Goal: Task Accomplishment & Management: Complete application form

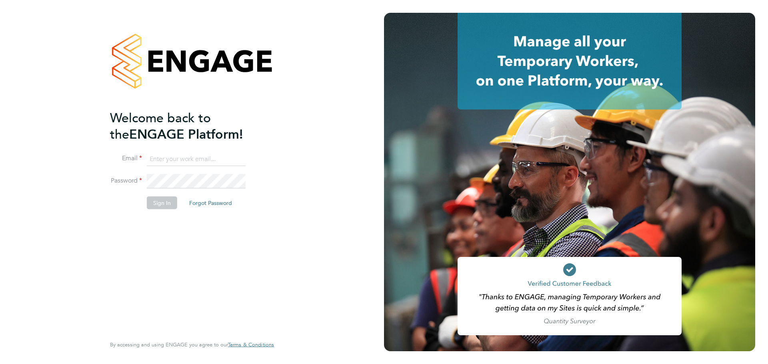
type input "[PERSON_NAME][EMAIL_ADDRESS][PERSON_NAME][PERSON_NAME][DOMAIN_NAME]"
click at [165, 204] on button "Sign In" at bounding box center [162, 202] width 30 height 13
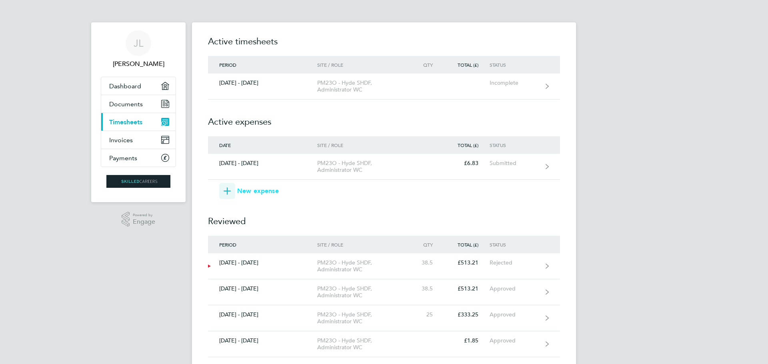
click at [259, 192] on span "New expense" at bounding box center [258, 191] width 42 height 10
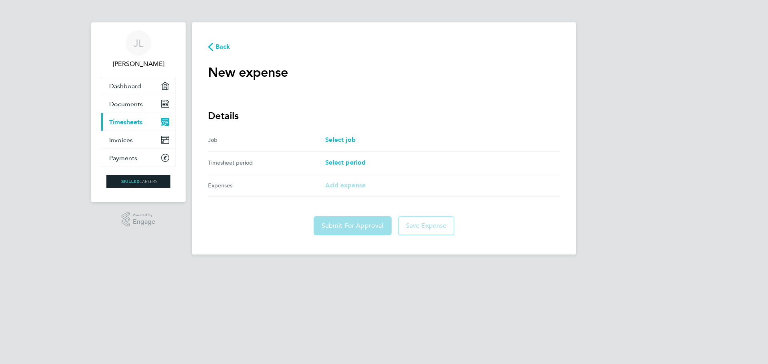
click at [361, 141] on div "Select job" at bounding box center [442, 140] width 235 height 10
click at [343, 140] on span "Select job" at bounding box center [340, 140] width 30 height 8
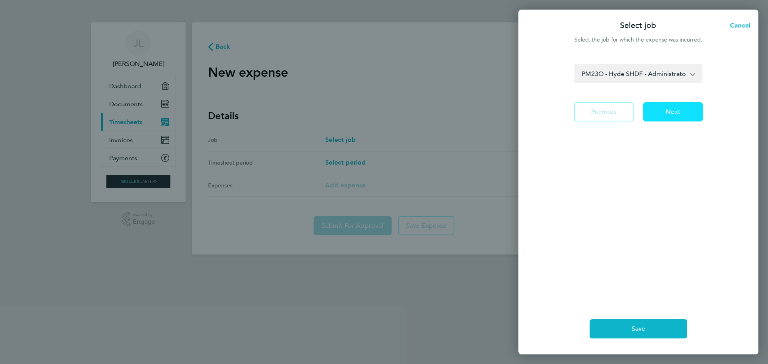
click at [676, 111] on span "Next" at bounding box center [672, 112] width 15 height 8
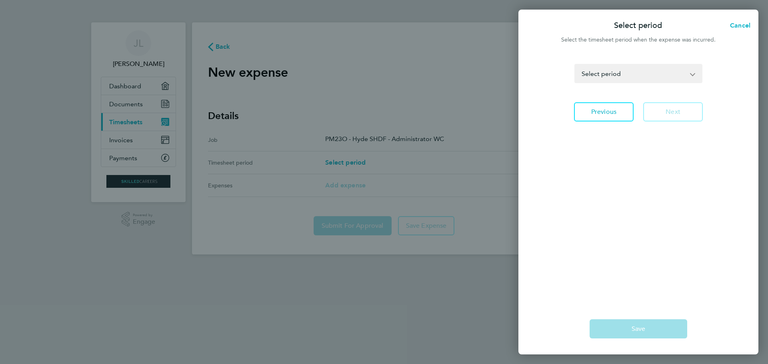
click at [692, 76] on app-icon-cross-button at bounding box center [697, 74] width 10 height 18
click at [617, 73] on select "09 - 15 Aug 2025 16 - 22 Aug 2025 23 - 29 Aug 2025 30 Aug - 05 Sep 2025 06 - 12…" at bounding box center [633, 74] width 117 height 18
select select "7: Object"
click at [575, 65] on select "09 - 15 Aug 2025 16 - 22 Aug 2025 23 - 29 Aug 2025 30 Aug - 05 Sep 2025 06 - 12…" at bounding box center [633, 74] width 117 height 18
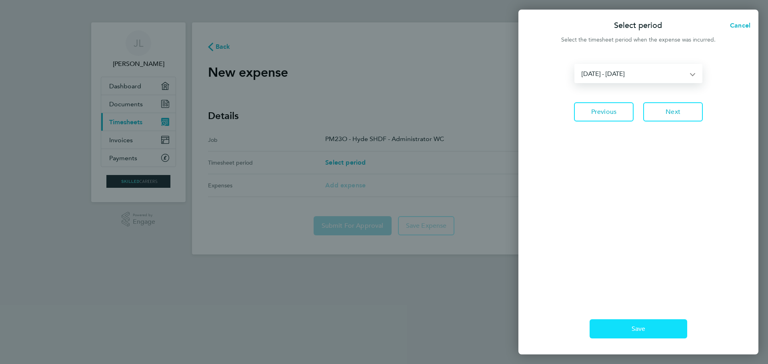
click at [637, 326] on span "Save" at bounding box center [638, 329] width 14 height 8
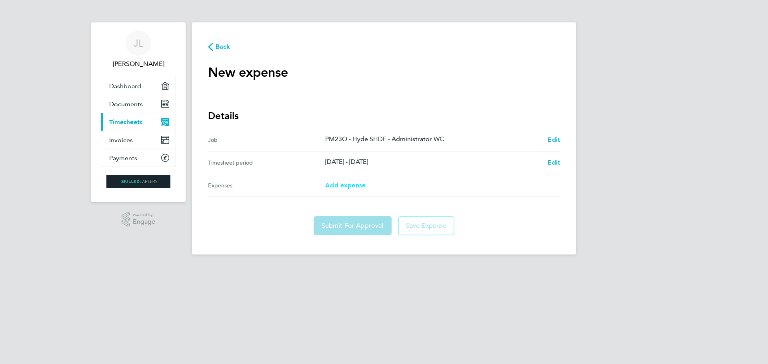
click at [337, 183] on span "Add expense" at bounding box center [345, 186] width 40 height 8
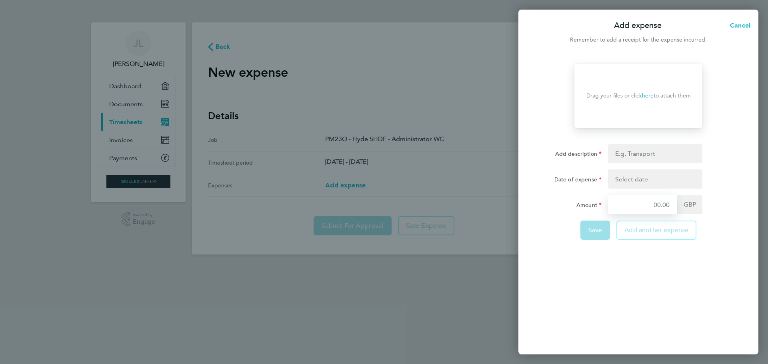
click at [658, 204] on input "Amount" at bounding box center [642, 204] width 69 height 19
drag, startPoint x: 653, startPoint y: 204, endPoint x: 672, endPoint y: 204, distance: 19.6
click at [672, 204] on input "Amount" at bounding box center [642, 204] width 69 height 19
type input "24:00"
click at [616, 152] on input "Add description" at bounding box center [655, 153] width 94 height 19
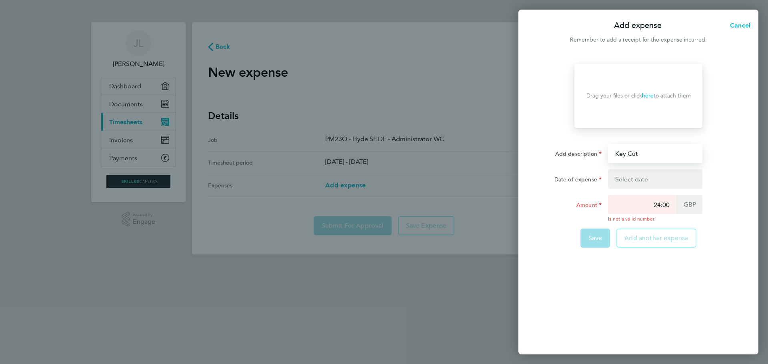
click at [614, 152] on input "Key Cut" at bounding box center [655, 153] width 94 height 19
click at [633, 154] on input "x2 Key Cut" at bounding box center [655, 153] width 94 height 19
type input "x2 Keys Cut"
click at [617, 178] on button "button" at bounding box center [655, 179] width 94 height 19
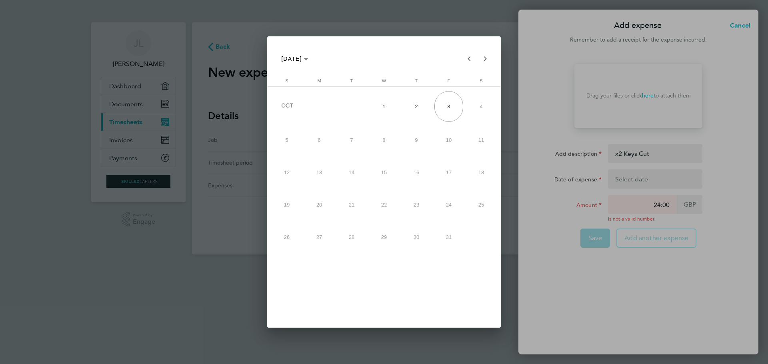
click at [383, 105] on span "1" at bounding box center [383, 106] width 29 height 31
type input "01 Oct 25"
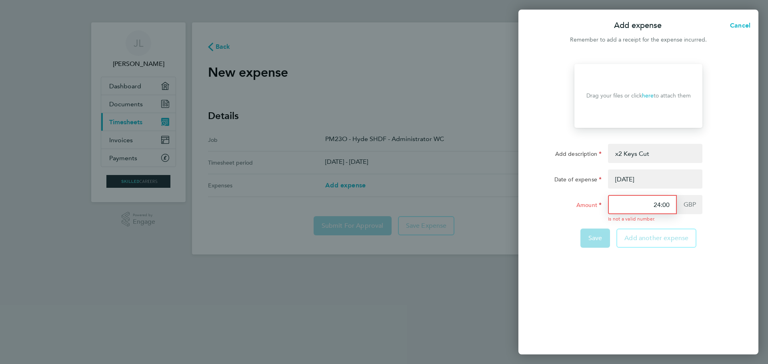
click at [661, 205] on input "24:00" at bounding box center [642, 204] width 69 height 19
drag, startPoint x: 669, startPoint y: 203, endPoint x: 653, endPoint y: 205, distance: 16.5
click at [653, 205] on input "24:00" at bounding box center [642, 204] width 69 height 19
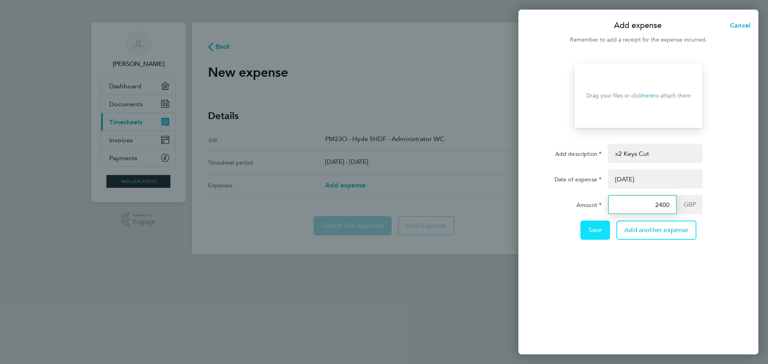
type input "2400"
click at [589, 229] on span "Save" at bounding box center [595, 230] width 14 height 8
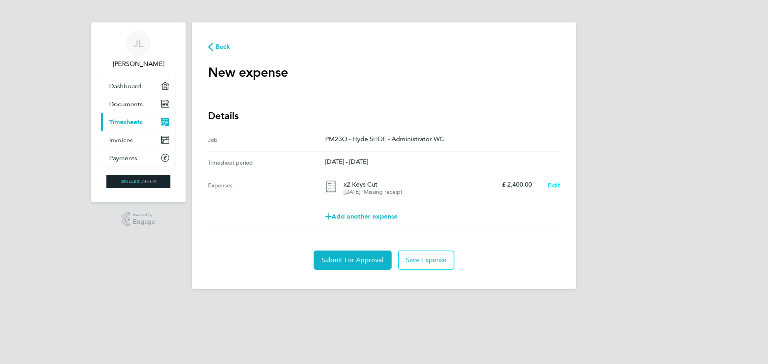
click at [552, 185] on span "Edit" at bounding box center [553, 186] width 12 height 8
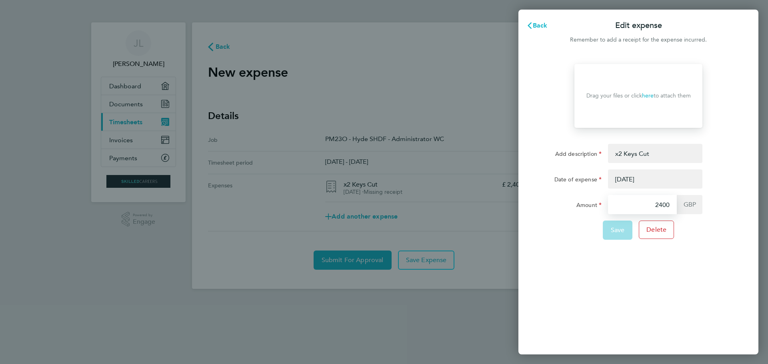
drag, startPoint x: 668, startPoint y: 206, endPoint x: 651, endPoint y: 206, distance: 17.2
click at [651, 206] on input "2400" at bounding box center [642, 204] width 69 height 19
type input "2400"
click at [616, 230] on span "Save" at bounding box center [618, 230] width 14 height 8
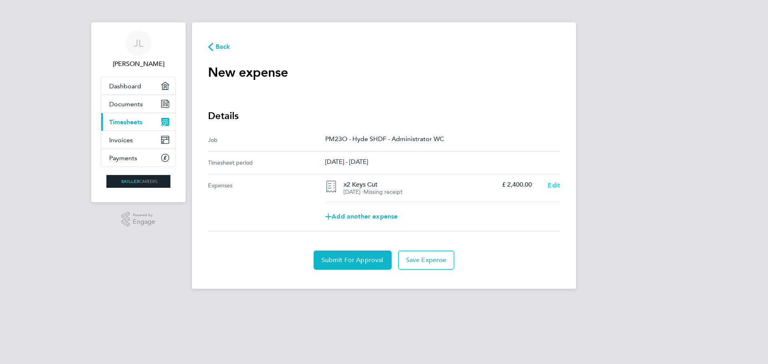
click at [549, 186] on span "Edit" at bounding box center [553, 186] width 12 height 8
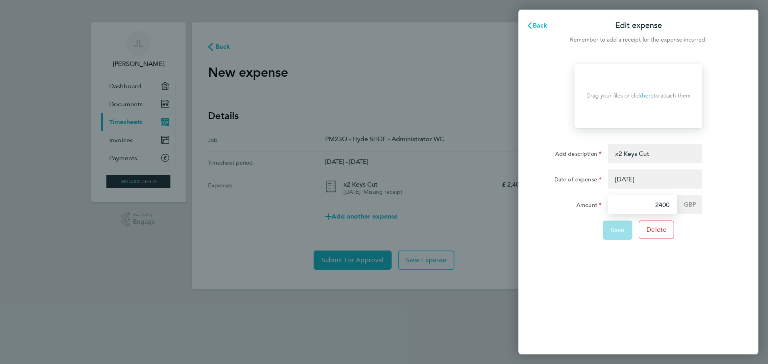
click at [670, 206] on input "2400" at bounding box center [642, 204] width 69 height 19
type input "2"
type input "24.00"
click at [621, 229] on span "Save" at bounding box center [618, 230] width 14 height 8
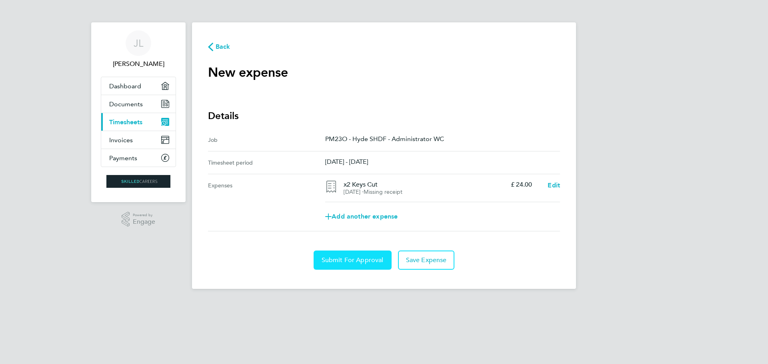
click at [368, 259] on span "Submit For Approval" at bounding box center [352, 260] width 62 height 8
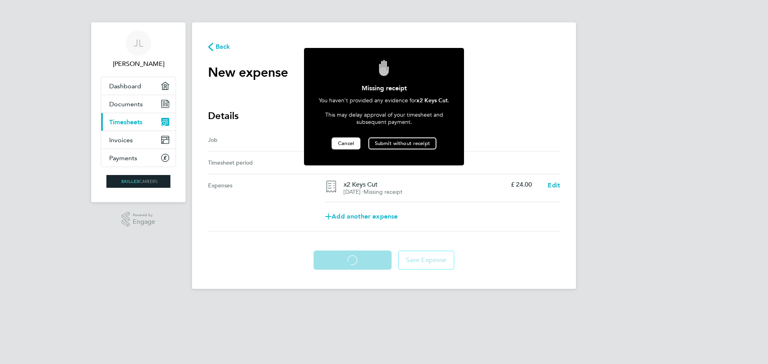
click at [343, 140] on span "Cancel" at bounding box center [346, 143] width 16 height 7
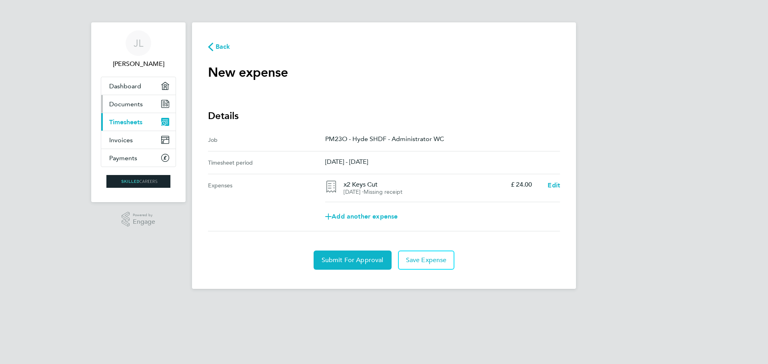
click at [128, 103] on span "Documents" at bounding box center [126, 104] width 34 height 8
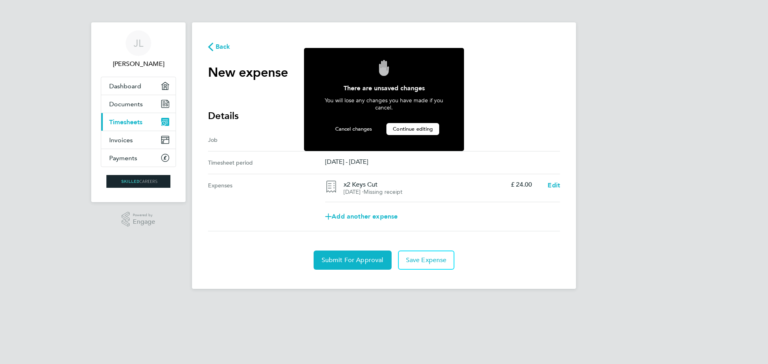
click at [403, 128] on span "Continue editing" at bounding box center [413, 129] width 40 height 7
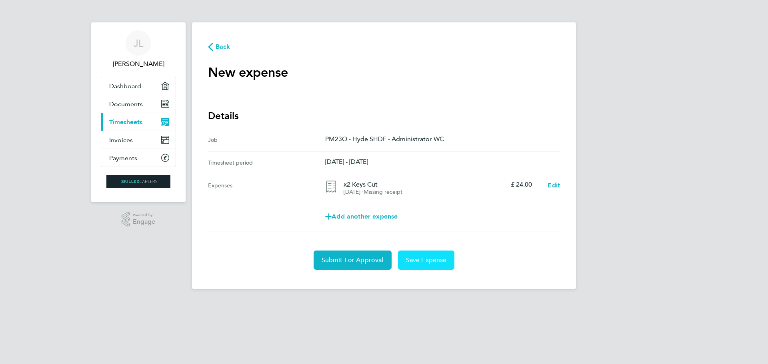
click at [428, 259] on span "Save Expense" at bounding box center [426, 260] width 41 height 8
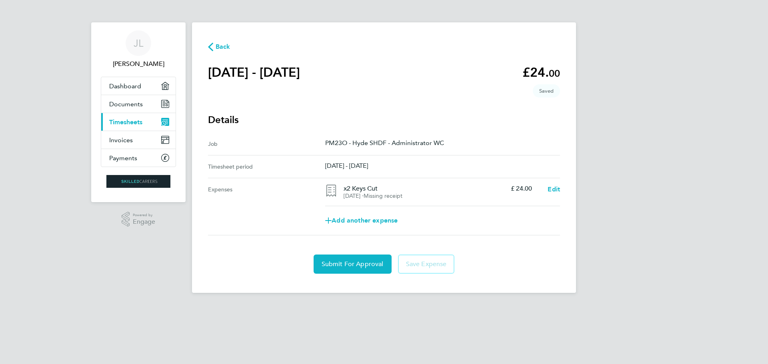
click at [210, 48] on icon "button" at bounding box center [210, 47] width 5 height 8
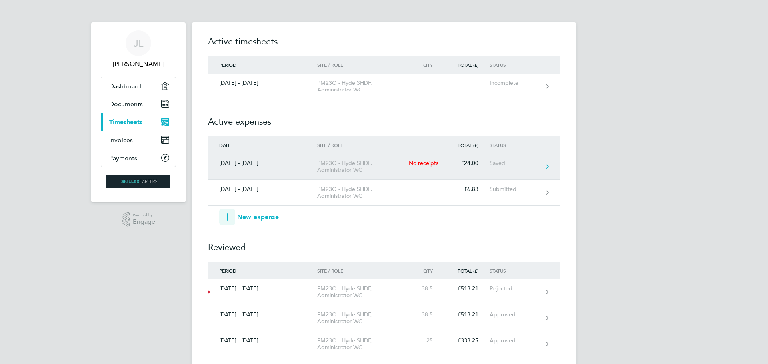
click at [428, 163] on div "No receipts" at bounding box center [426, 163] width 35 height 7
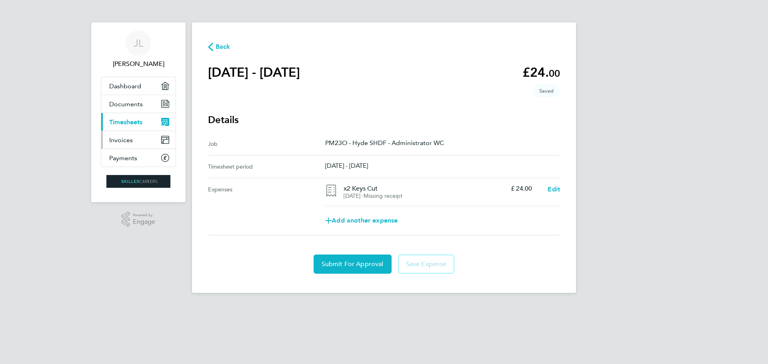
click at [125, 142] on span "Invoices" at bounding box center [121, 140] width 24 height 8
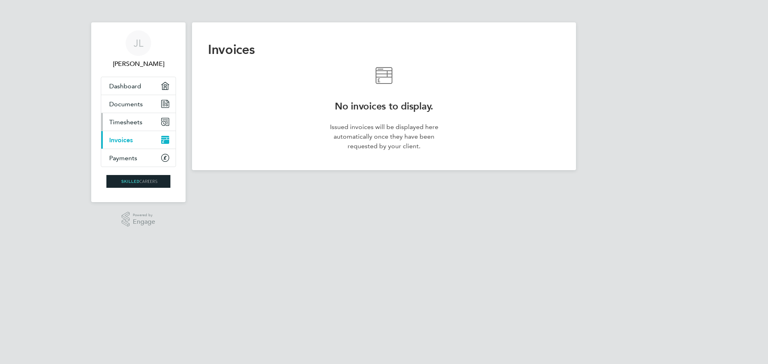
click at [127, 123] on span "Timesheets" at bounding box center [125, 122] width 33 height 8
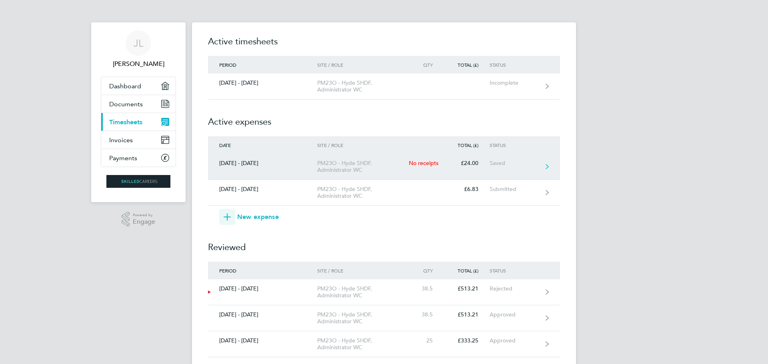
click at [546, 166] on icon at bounding box center [546, 167] width 3 height 6
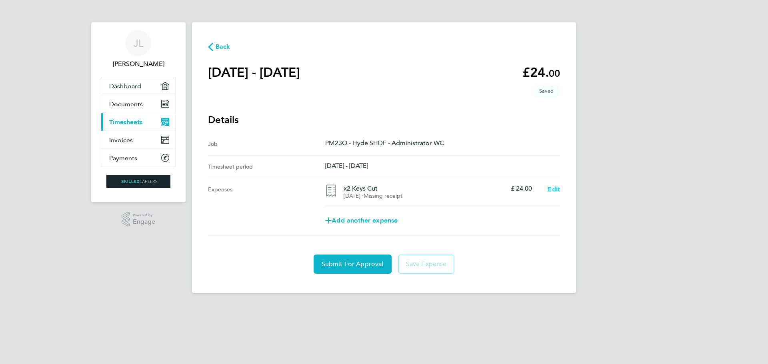
click at [553, 188] on span "Edit" at bounding box center [553, 190] width 12 height 8
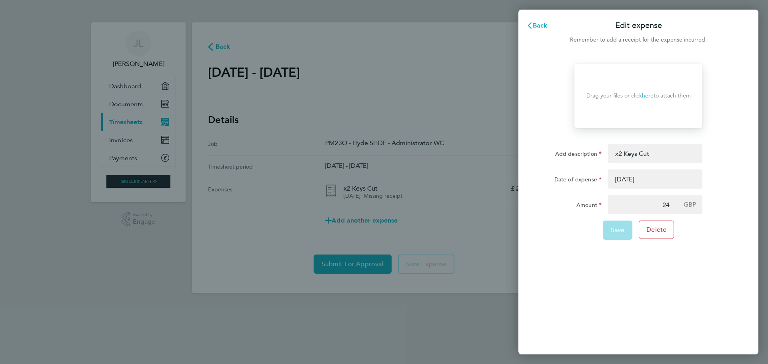
click at [650, 95] on link "here" at bounding box center [648, 95] width 12 height 7
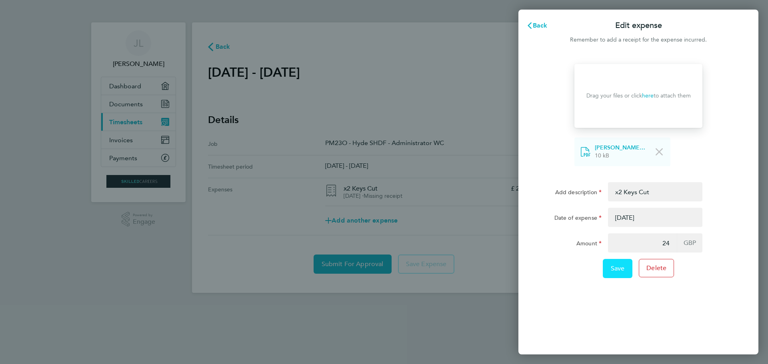
click at [620, 268] on span "Save" at bounding box center [618, 269] width 14 height 8
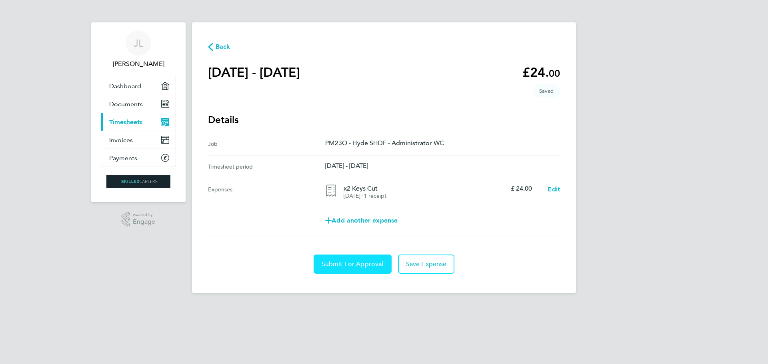
click at [357, 263] on span "Submit For Approval" at bounding box center [352, 264] width 62 height 8
click at [212, 48] on icon "button" at bounding box center [210, 47] width 5 height 8
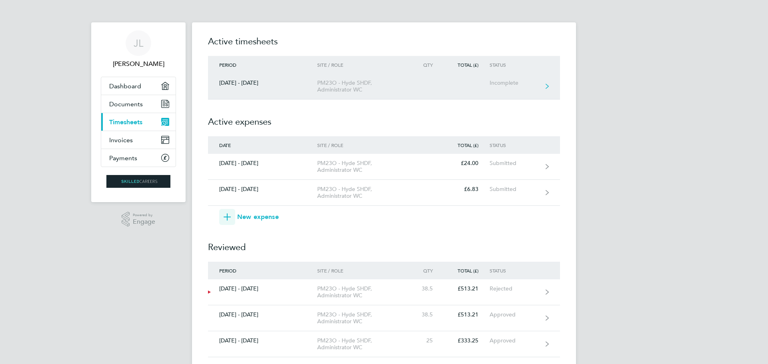
click at [506, 83] on div "Incomplete" at bounding box center [513, 83] width 49 height 7
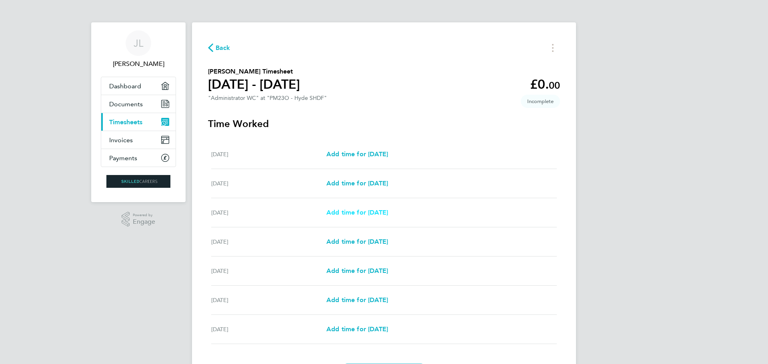
click at [355, 214] on span "Add time for Mon 29 Sep" at bounding box center [357, 213] width 62 height 8
select select "30"
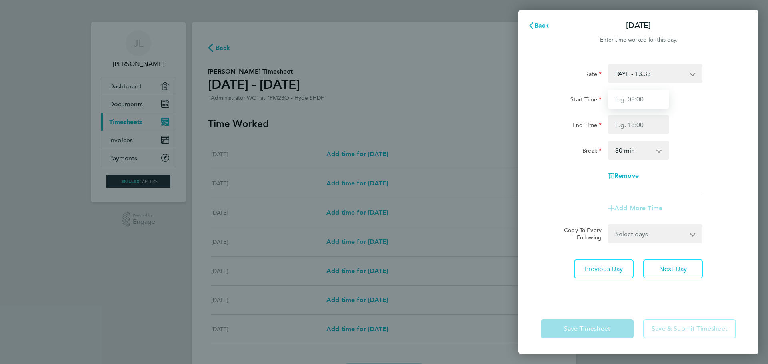
click at [625, 98] on input "Start Time" at bounding box center [638, 99] width 61 height 19
type input "08:00"
click at [626, 124] on input "End Time" at bounding box center [638, 124] width 61 height 19
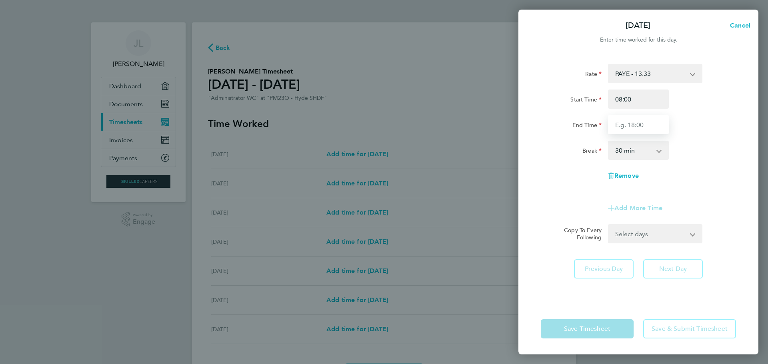
type input "17:00"
click at [692, 232] on form "Rate PAYE - 13.33 Tier 1 - 12.21 Tier 2 - 12.21 Start Time 08:00 End Time 17:00…" at bounding box center [638, 154] width 195 height 180
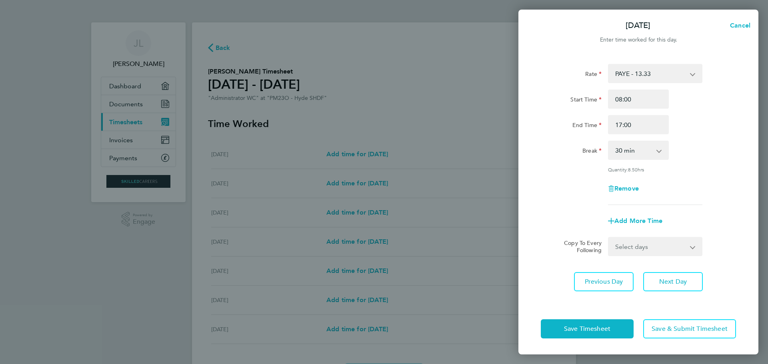
click at [693, 245] on app-icon-cross-button at bounding box center [697, 247] width 10 height 18
click at [629, 245] on select "Select days Day Tuesday Wednesday Thursday Friday" at bounding box center [651, 247] width 84 height 18
select select "DAY"
click at [609, 238] on select "Select days Day Tuesday Wednesday Thursday Friday" at bounding box center [651, 247] width 84 height 18
select select "2025-10-03"
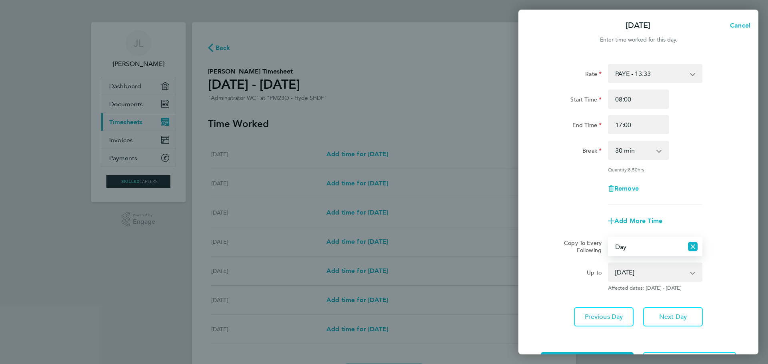
click at [691, 272] on select "30 Sep 2025 01 Oct 2025 02 Oct 2025 03 Oct 2025" at bounding box center [650, 272] width 83 height 18
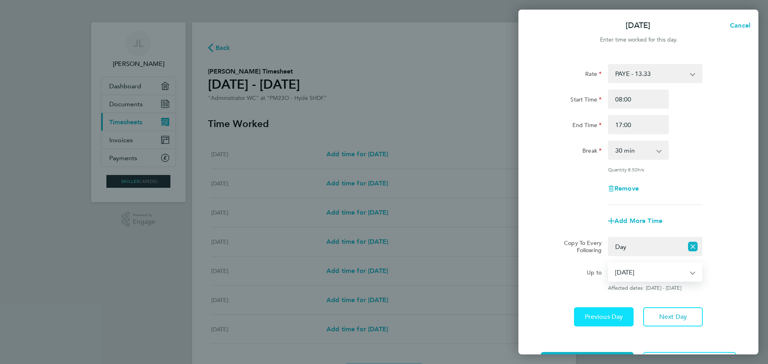
click at [609, 263] on select "30 Sep 2025 01 Oct 2025 02 Oct 2025 03 Oct 2025" at bounding box center [650, 272] width 83 height 18
click at [694, 245] on icon "Reset selection" at bounding box center [693, 247] width 10 height 10
select select "0: null"
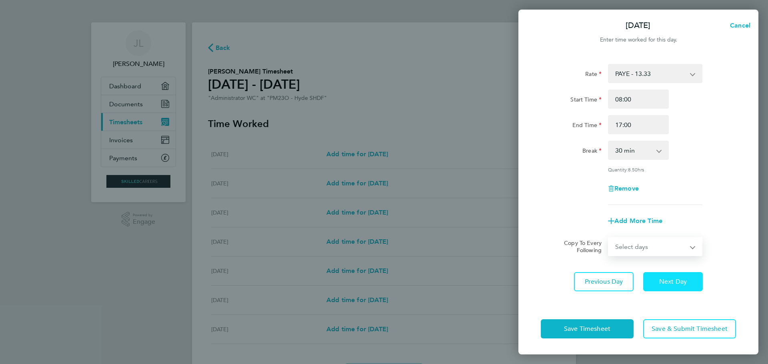
click at [660, 280] on span "Next Day" at bounding box center [673, 282] width 28 height 8
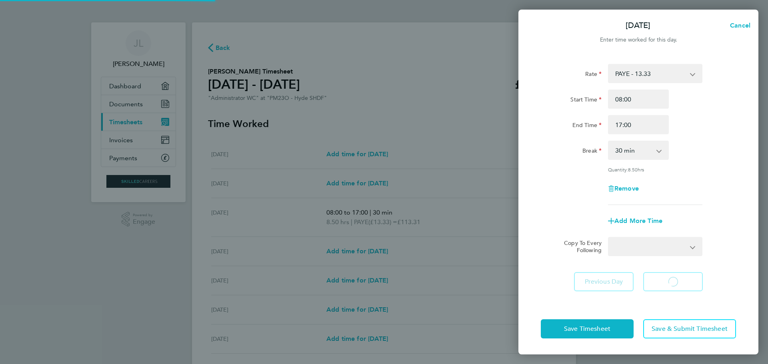
select select "30"
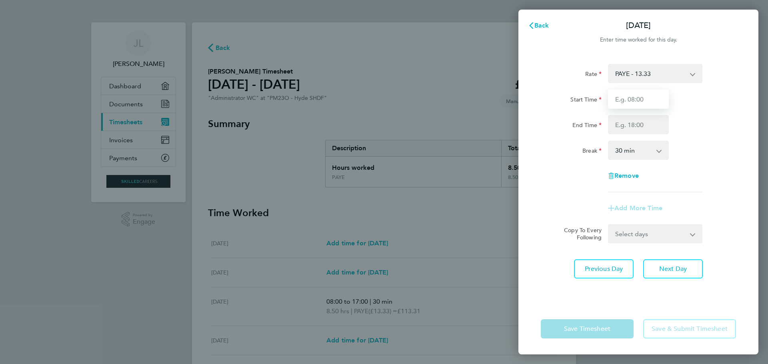
click at [637, 101] on input "Start Time" at bounding box center [638, 99] width 61 height 19
type input "08:00"
click at [619, 124] on input "End Time" at bounding box center [638, 124] width 61 height 19
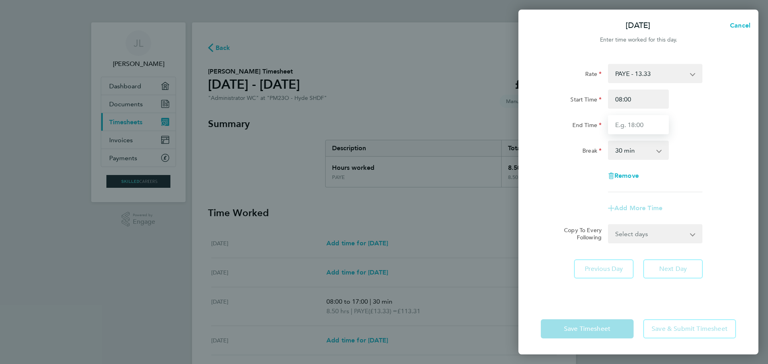
type input "17:00"
click at [616, 227] on form "Rate PAYE - 13.33 Tier 1 - 12.21 Tier 2 - 12.21 Start Time 08:00 End Time 17:00…" at bounding box center [638, 154] width 195 height 180
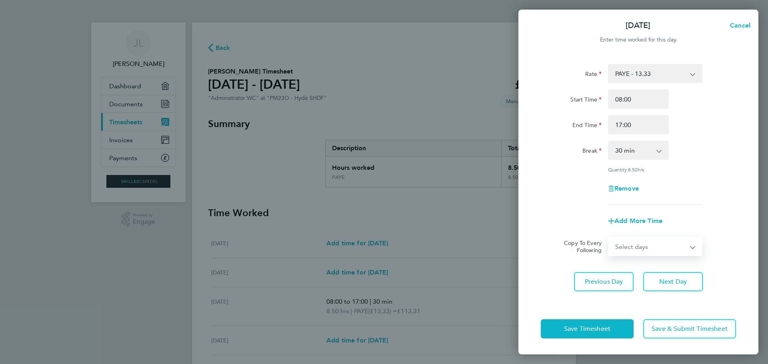
click at [627, 241] on select "Select days Day Wednesday Thursday Friday" at bounding box center [651, 247] width 84 height 18
click at [658, 279] on button "Next Day" at bounding box center [673, 281] width 60 height 19
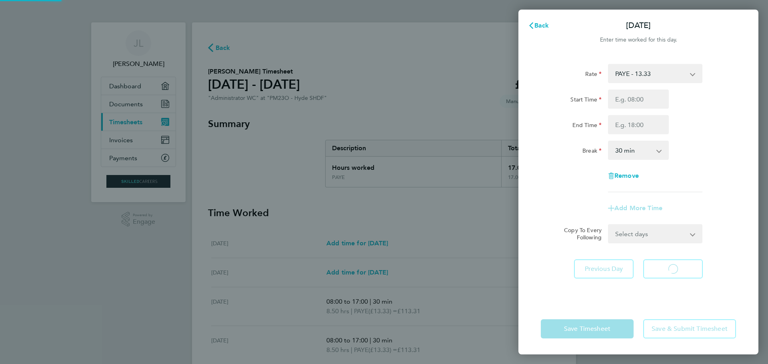
select select "30"
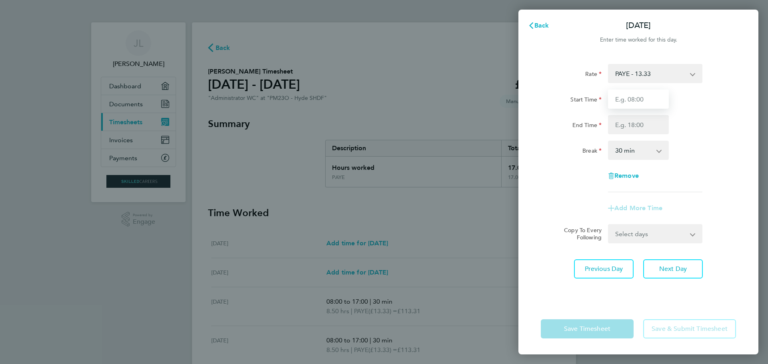
click at [621, 103] on input "Start Time" at bounding box center [638, 99] width 61 height 19
type input "08:00"
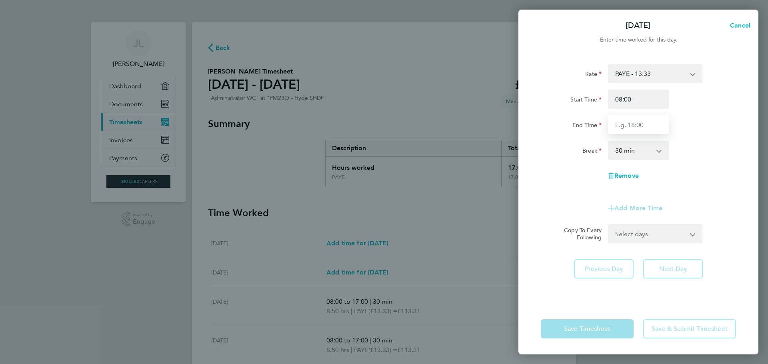
click at [625, 124] on input "End Time" at bounding box center [638, 124] width 61 height 19
type input "17:00"
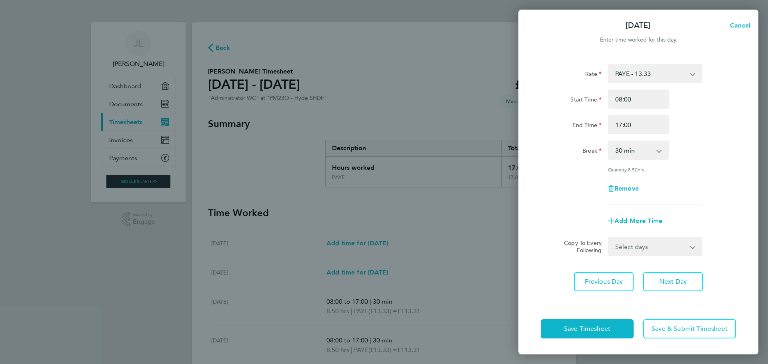
click at [669, 273] on app-form-button "Next Day" at bounding box center [670, 281] width 64 height 19
click at [677, 277] on button "Next Day" at bounding box center [673, 281] width 60 height 19
select select "30"
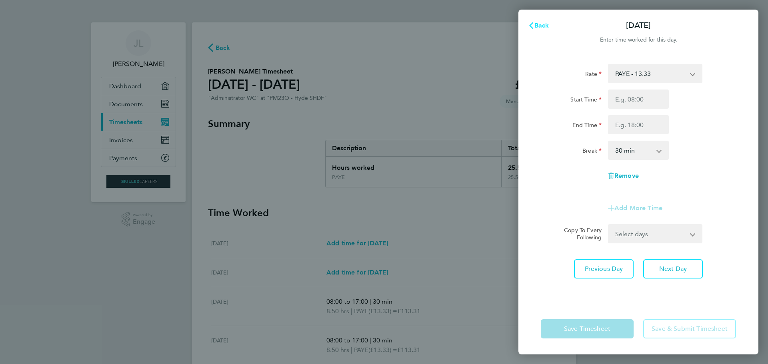
click at [543, 24] on span "Back" at bounding box center [541, 26] width 15 height 8
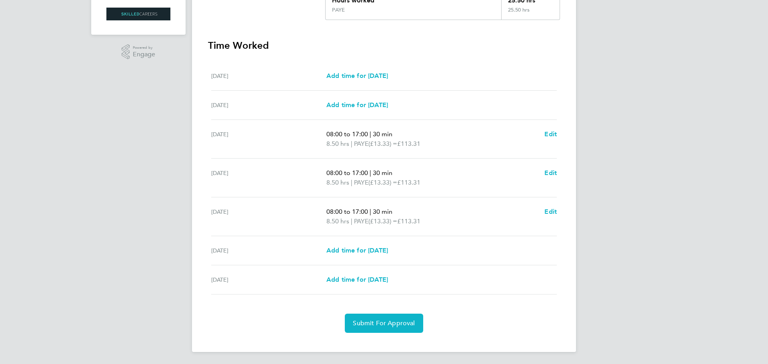
scroll to position [168, 0]
click at [384, 250] on span "Add time for Thu 02 Oct" at bounding box center [357, 250] width 62 height 8
select select "30"
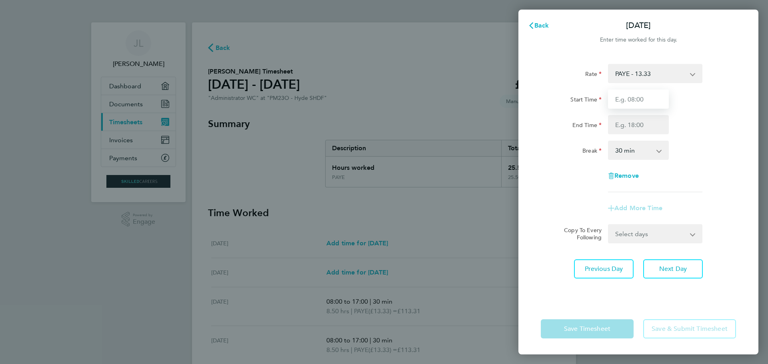
click at [635, 99] on input "Start Time" at bounding box center [638, 99] width 61 height 19
type input "08:00"
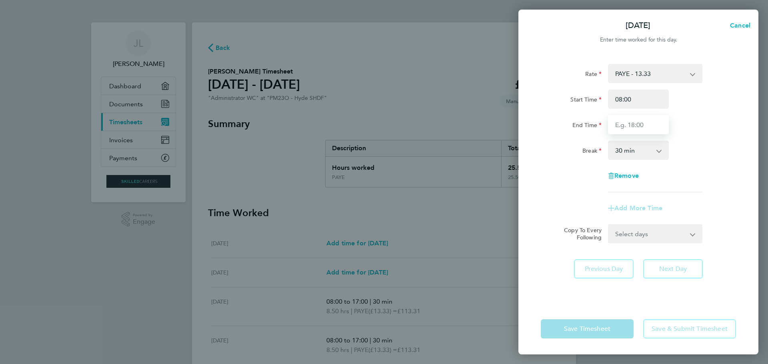
click at [624, 126] on input "End Time" at bounding box center [638, 124] width 61 height 19
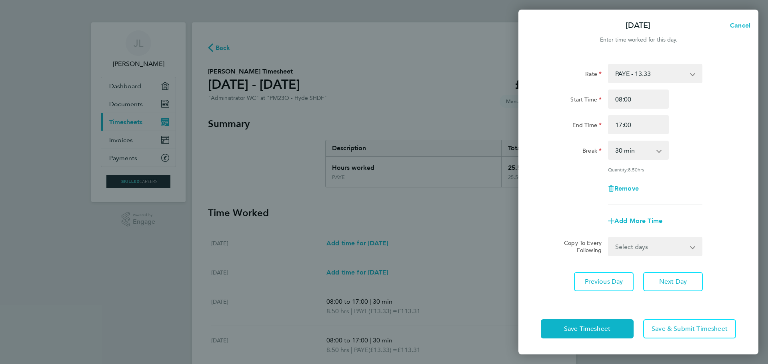
click at [666, 173] on div "Rate PAYE - 13.33 Tier 1 - 12.21 Tier 2 - 12.21 Start Time 08:00 End Time 17:00…" at bounding box center [638, 134] width 195 height 141
click at [633, 125] on input "17:00" at bounding box center [638, 124] width 61 height 19
drag, startPoint x: 618, startPoint y: 125, endPoint x: 636, endPoint y: 122, distance: 18.2
click at [635, 123] on input "17:00" at bounding box center [638, 124] width 61 height 19
type input "16:15"
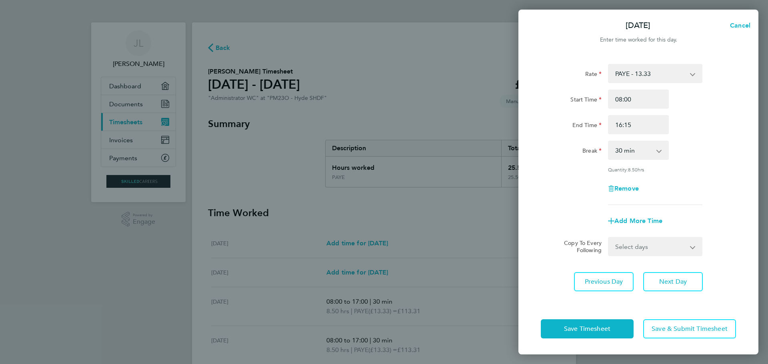
click at [708, 159] on div "Break 0 min 15 min 30 min 45 min 60 min 75 min 90 min" at bounding box center [638, 150] width 202 height 19
click at [669, 280] on span "Next Day" at bounding box center [673, 282] width 28 height 8
select select "30"
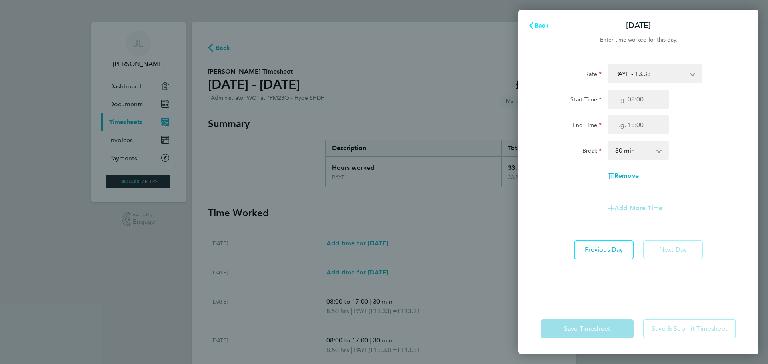
click at [543, 25] on span "Back" at bounding box center [541, 26] width 15 height 8
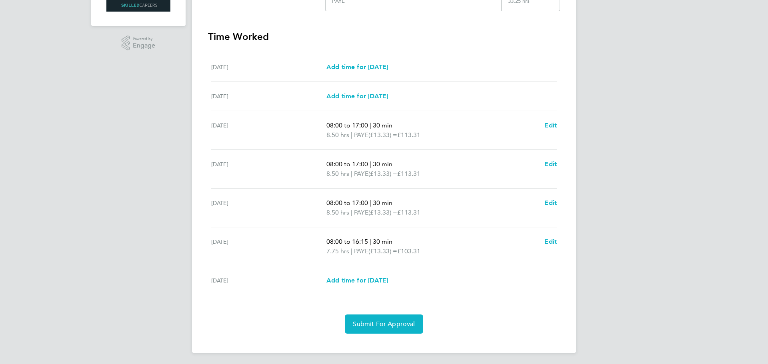
scroll to position [178, 0]
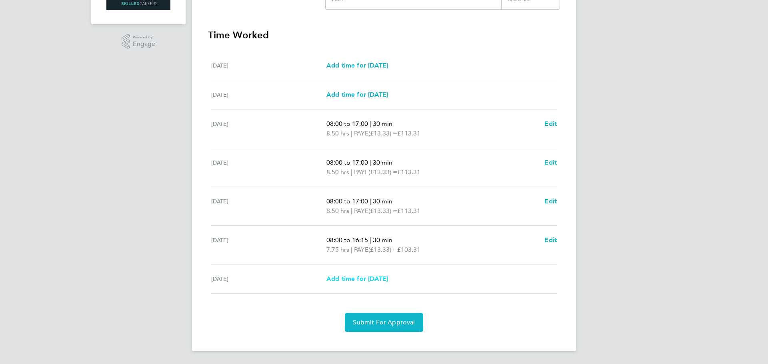
click at [362, 279] on span "Add time for Fri 03 Oct" at bounding box center [357, 279] width 62 height 8
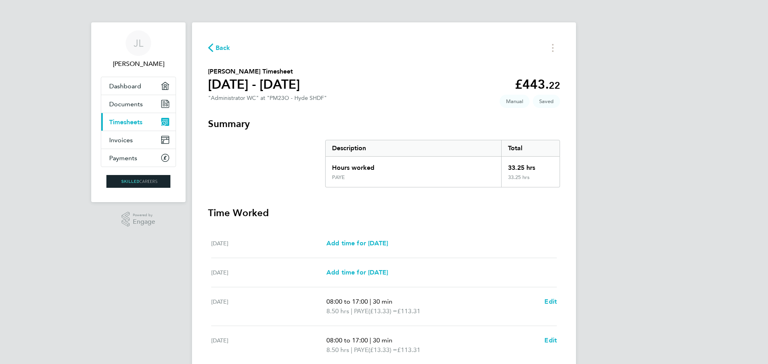
select select "30"
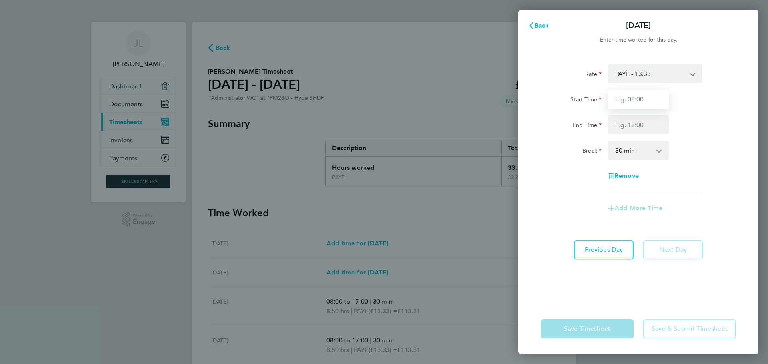
drag, startPoint x: 616, startPoint y: 101, endPoint x: 657, endPoint y: 100, distance: 41.2
click at [616, 101] on input "Start Time" at bounding box center [638, 99] width 61 height 19
type input "08:00"
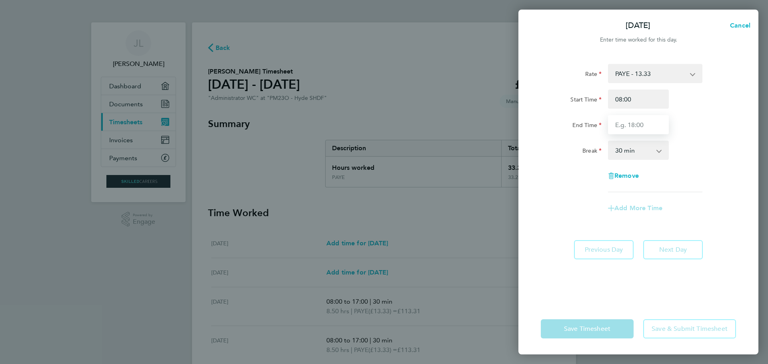
click at [622, 127] on input "End Time" at bounding box center [638, 124] width 61 height 19
type input "17:00"
click at [635, 203] on app-timesheet-line-form-group "Rate PAYE - 13.33 Tier 1 - 12.21 Tier 2 - 12.21 Start Time 08:00 End Time 17:00…" at bounding box center [638, 141] width 195 height 154
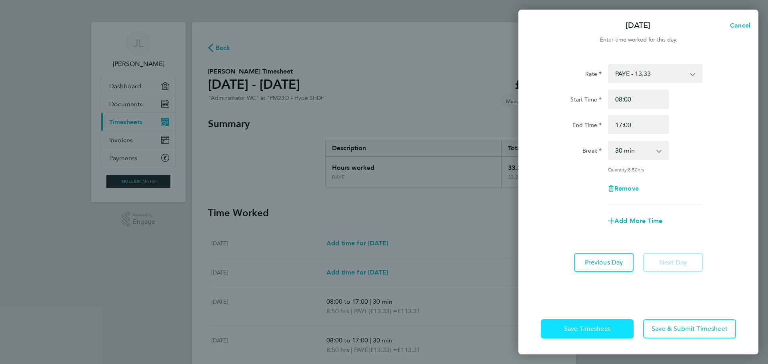
click at [595, 329] on span "Save Timesheet" at bounding box center [587, 329] width 46 height 8
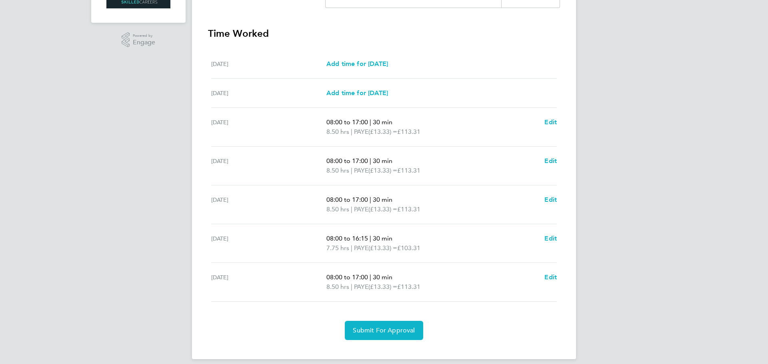
scroll to position [188, 0]
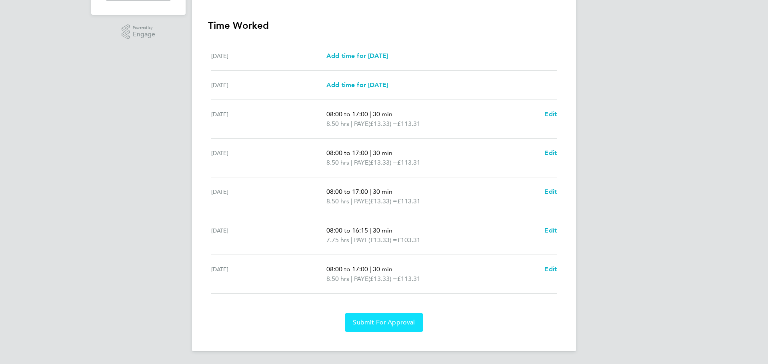
drag, startPoint x: 402, startPoint y: 322, endPoint x: 406, endPoint y: 315, distance: 7.9
click at [402, 323] on span "Submit For Approval" at bounding box center [384, 323] width 62 height 8
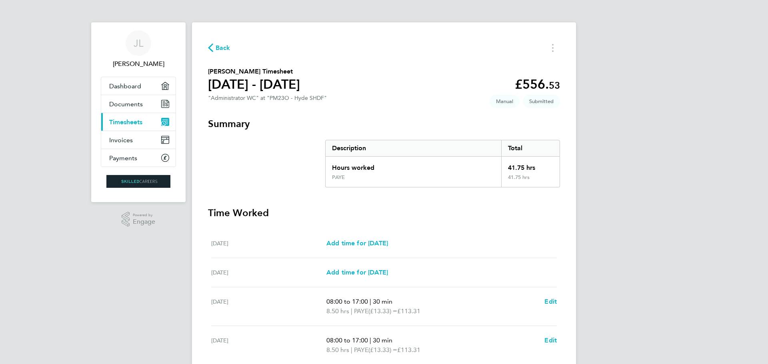
scroll to position [40, 0]
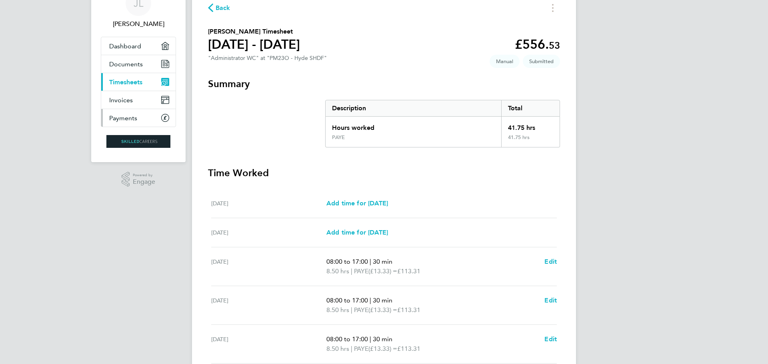
click at [126, 118] on span "Payments" at bounding box center [123, 118] width 28 height 8
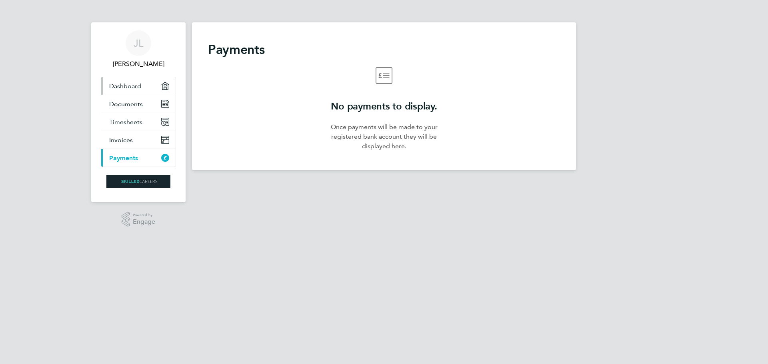
click at [124, 87] on span "Dashboard" at bounding box center [125, 86] width 32 height 8
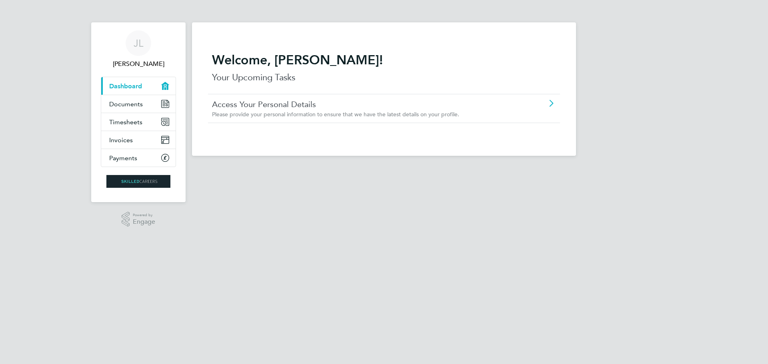
click at [552, 104] on icon at bounding box center [551, 103] width 10 height 6
drag, startPoint x: 372, startPoint y: 2, endPoint x: 593, endPoint y: 22, distance: 222.3
click at [593, 22] on div "JL Jennifer Lawson-Lee Applications: Current page: Dashboard Documents Timeshee…" at bounding box center [384, 84] width 768 height 169
